Goal: Use online tool/utility: Utilize a website feature to perform a specific function

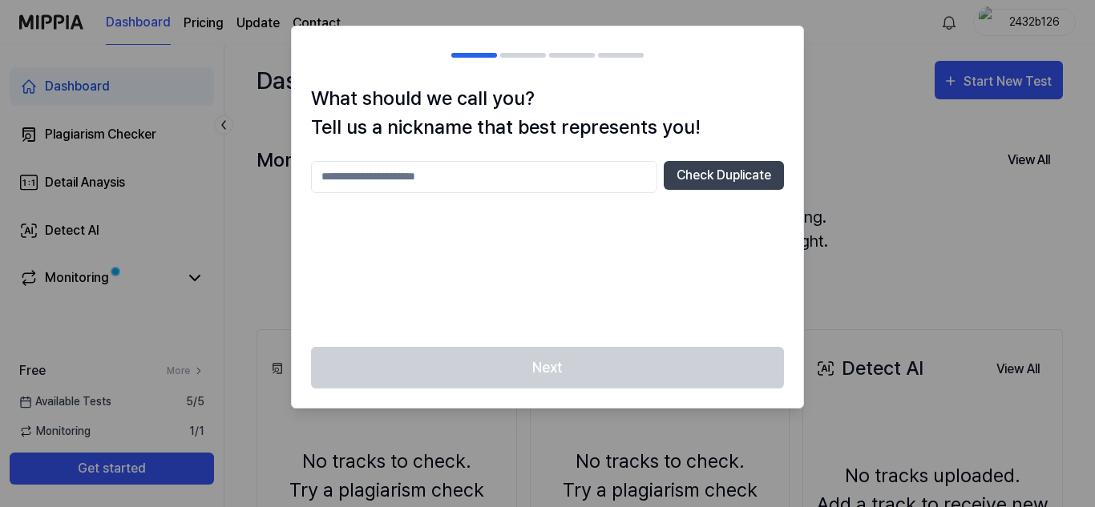
click at [396, 176] on input "text" at bounding box center [484, 177] width 346 height 32
click at [702, 180] on button "Check Duplicate" at bounding box center [724, 175] width 120 height 29
click at [466, 186] on input "text" at bounding box center [484, 177] width 346 height 32
type input "******"
click at [703, 183] on button "Check Duplicate" at bounding box center [724, 175] width 120 height 29
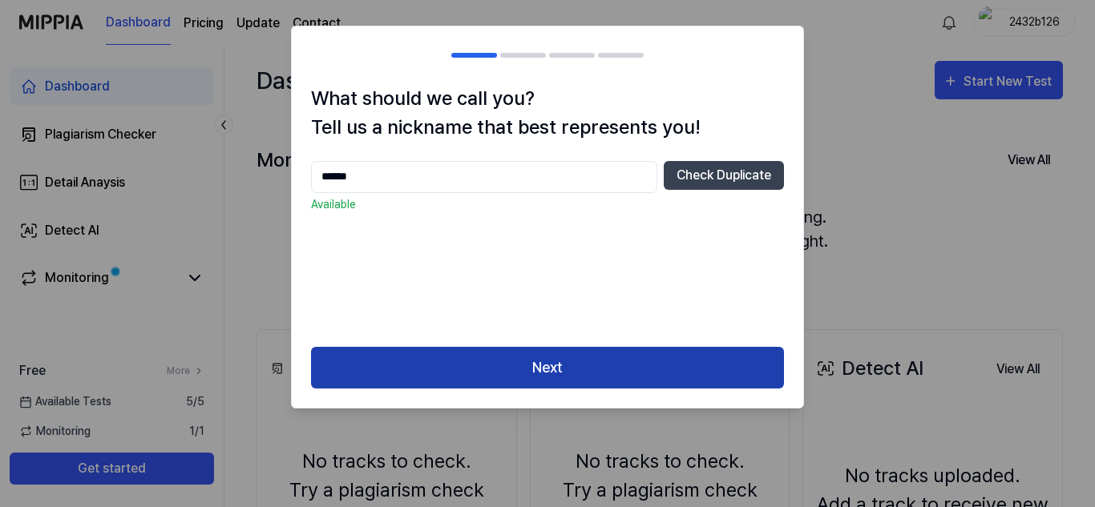
click at [598, 369] on button "Next" at bounding box center [547, 368] width 473 height 42
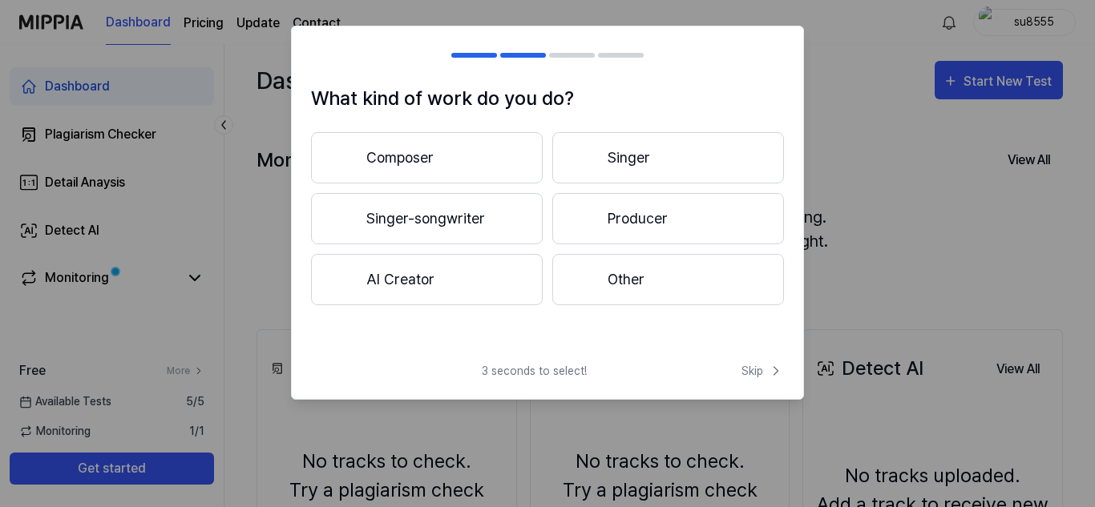
click at [608, 290] on button "Other" at bounding box center [668, 279] width 232 height 51
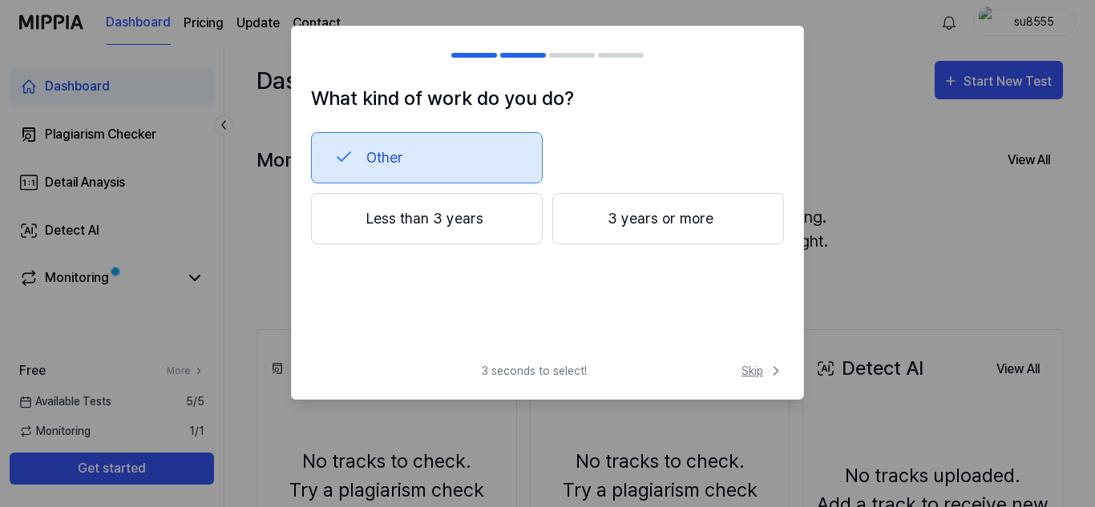
click at [759, 368] on span "Skip" at bounding box center [762, 371] width 42 height 17
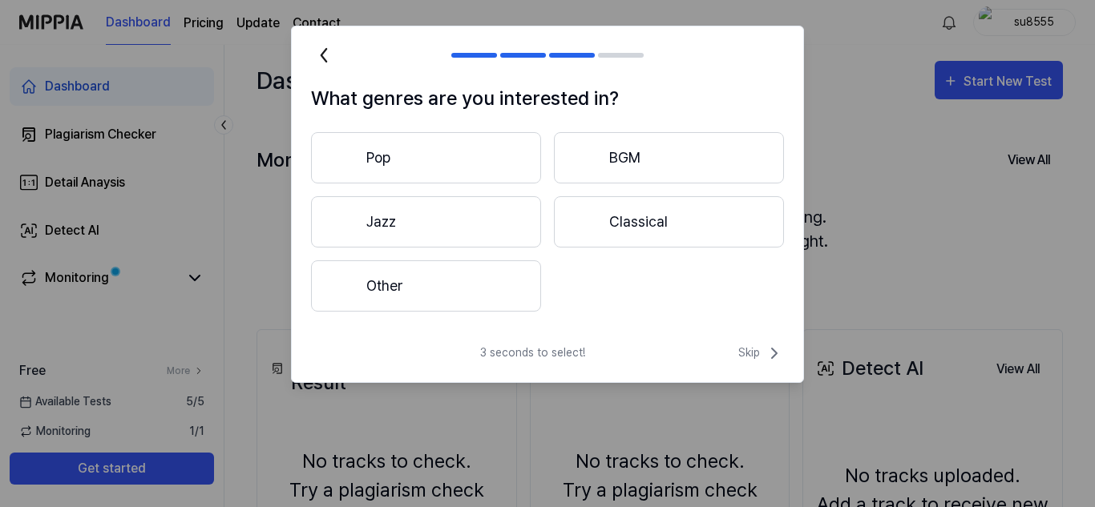
click at [762, 341] on div "What genres are you interested in? Pop BGM Jazz Classical Other 3 seconds to se…" at bounding box center [547, 204] width 513 height 357
click at [753, 351] on span "Skip" at bounding box center [761, 353] width 46 height 19
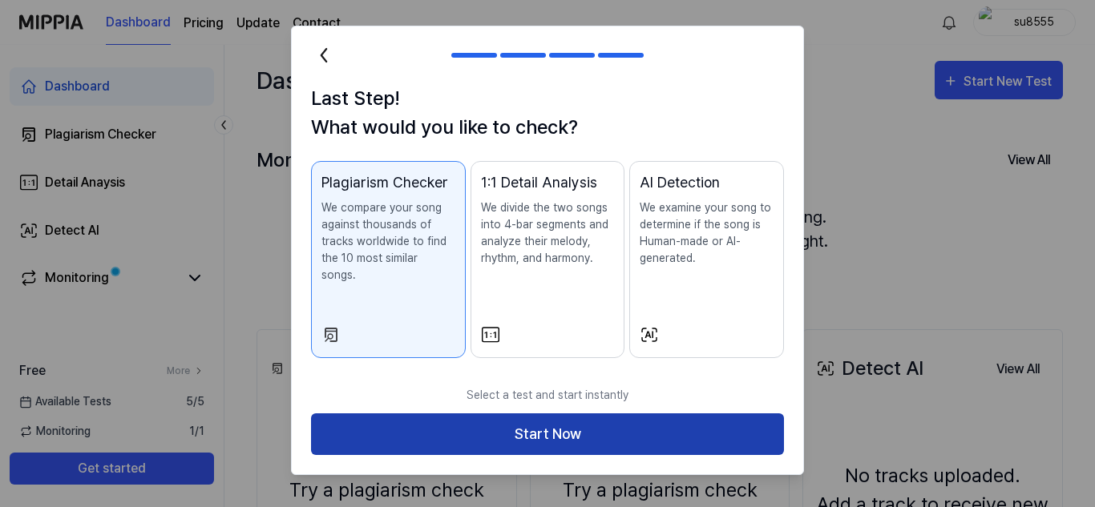
click at [602, 424] on button "Start Now" at bounding box center [547, 435] width 473 height 42
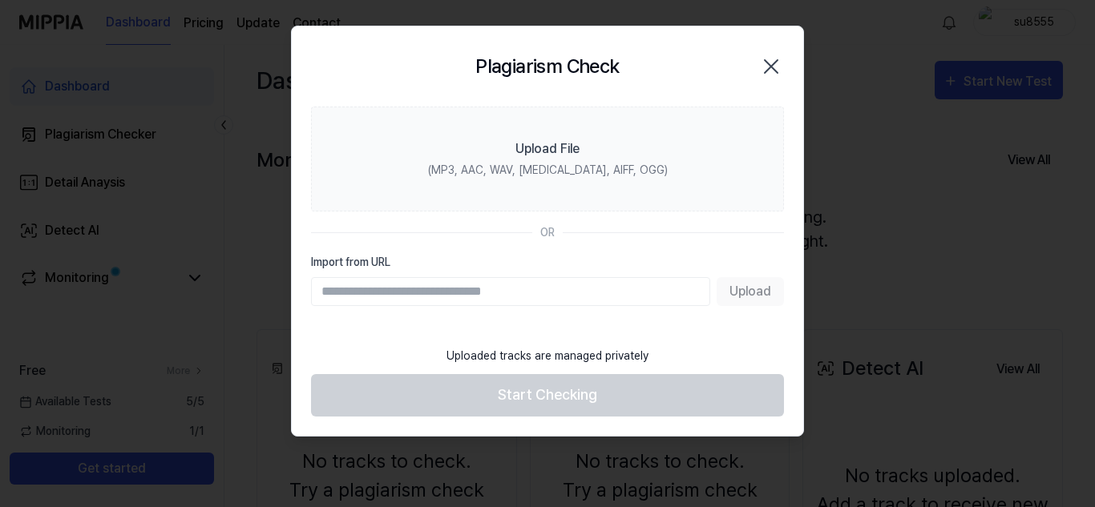
click at [487, 288] on input "Import from URL" at bounding box center [510, 291] width 399 height 29
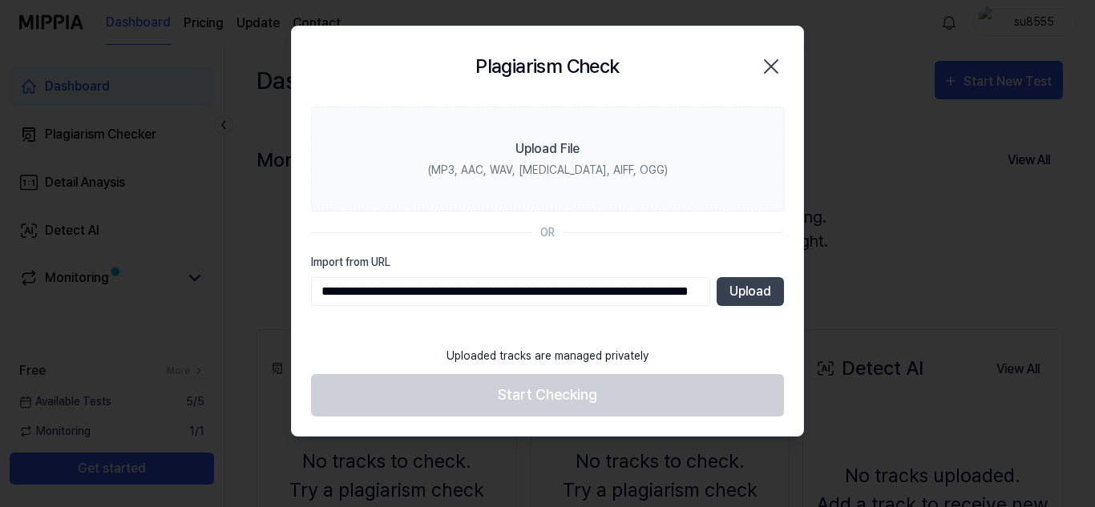
scroll to position [0, 141]
type input "**********"
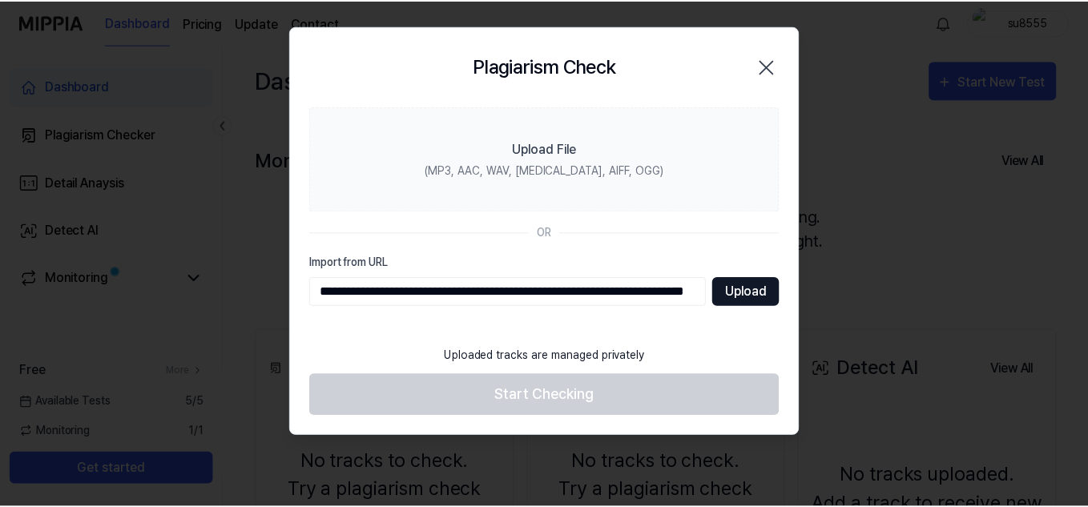
scroll to position [0, 0]
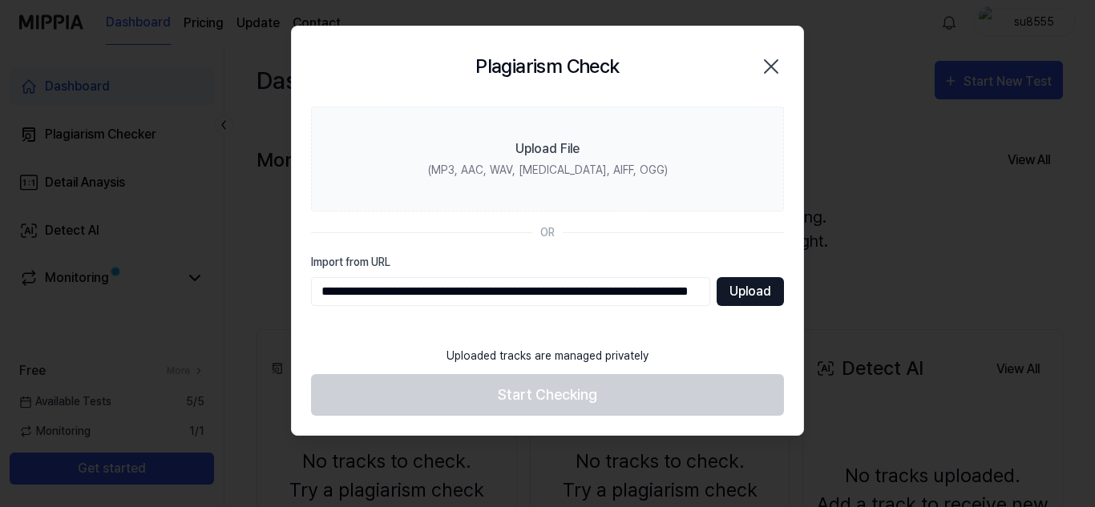
click at [744, 300] on button "Upload" at bounding box center [750, 291] width 67 height 29
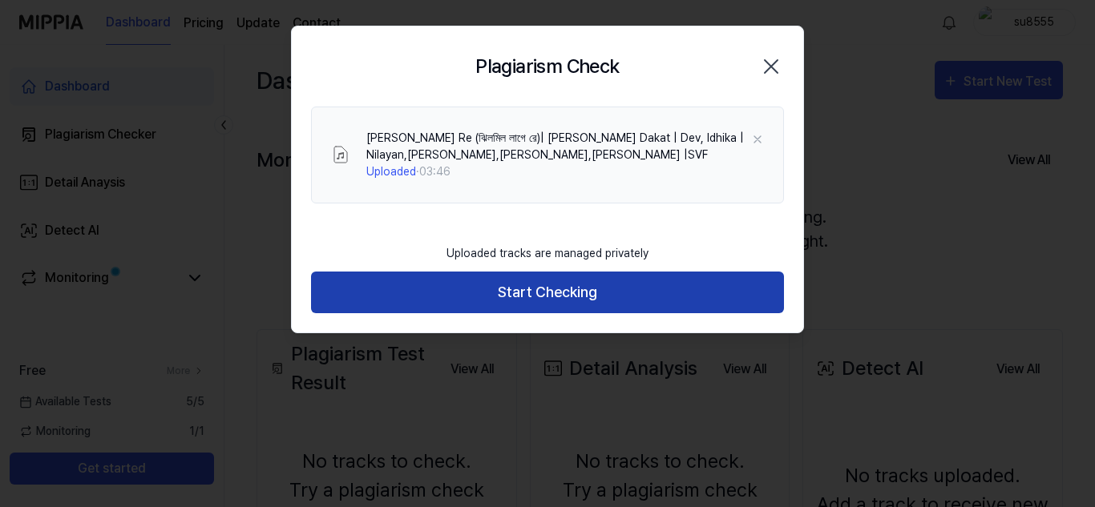
click at [567, 293] on button "Start Checking" at bounding box center [547, 293] width 473 height 42
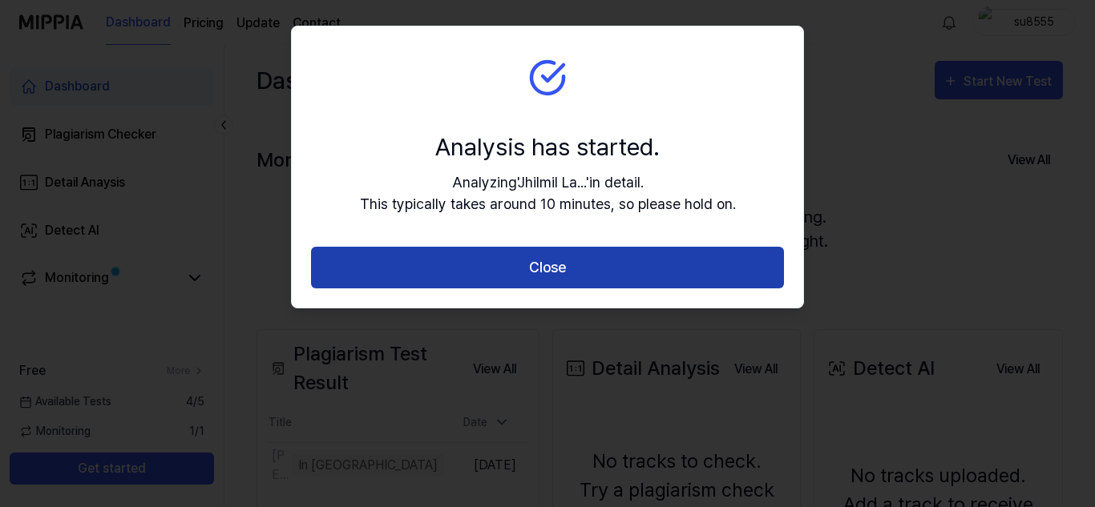
click at [564, 265] on button "Close" at bounding box center [547, 268] width 473 height 42
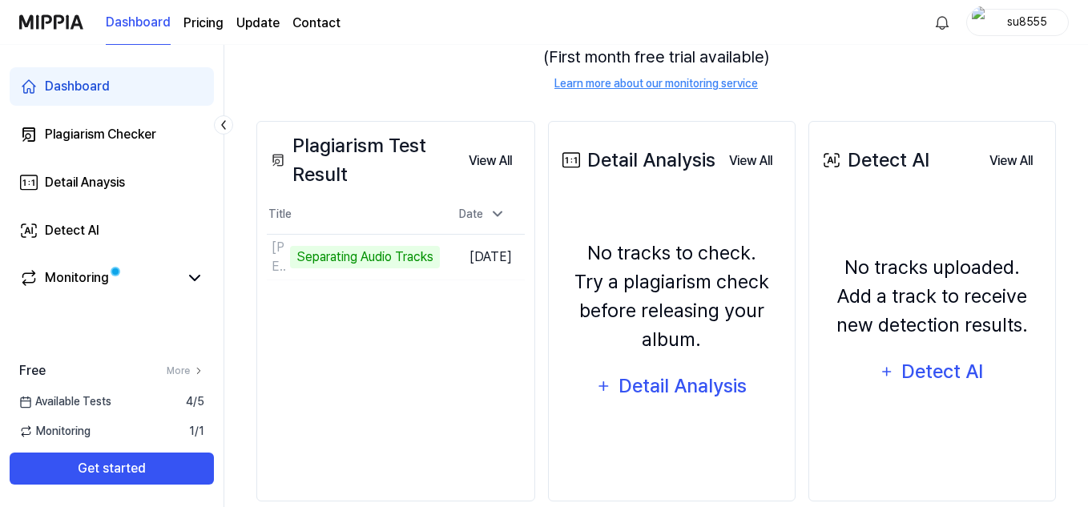
scroll to position [235, 0]
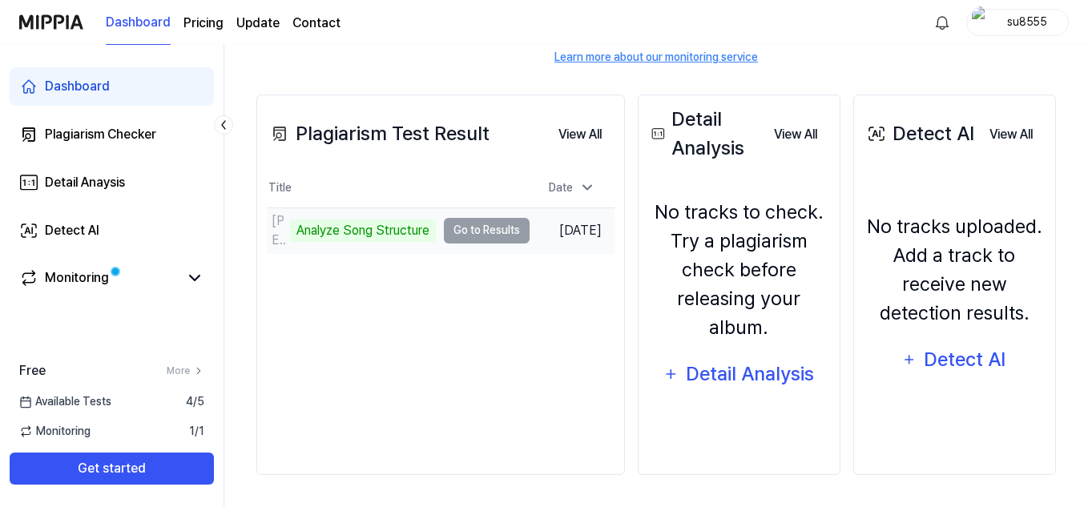
click at [478, 236] on td "[PERSON_NAME] Re (ঝিলমিল লাগে রে)｜ [PERSON_NAME] Dakat ｜ D Analyze Song Structu…" at bounding box center [398, 230] width 263 height 45
click at [503, 232] on td "[PERSON_NAME] Re (ঝিলমিল লাগে রে)｜ [PERSON_NAME] Dakat ｜ D Analyze Song Structu…" at bounding box center [398, 230] width 263 height 45
